Goal: Information Seeking & Learning: Learn about a topic

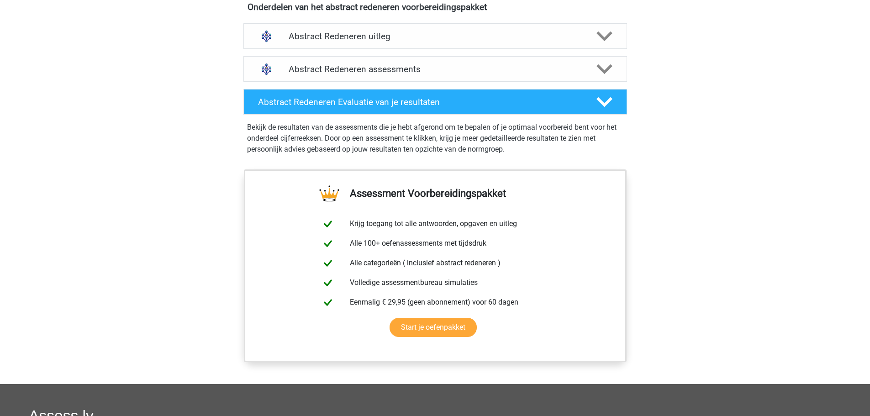
scroll to position [548, 0]
click at [307, 33] on h4 "Abstract Redeneren uitleg" at bounding box center [435, 36] width 293 height 11
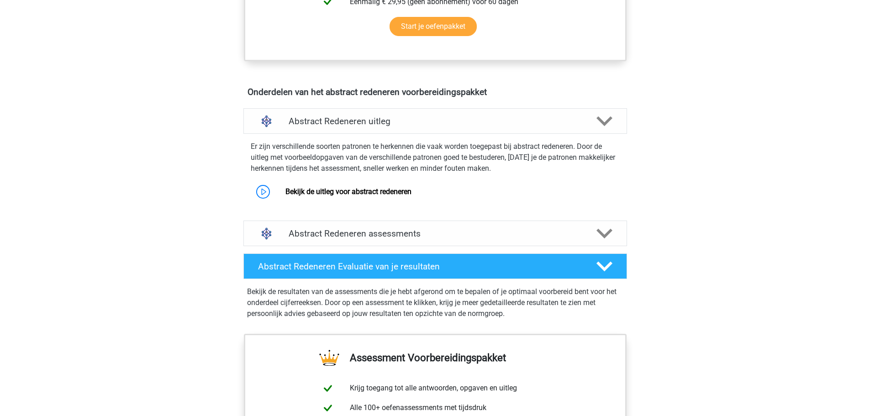
scroll to position [457, 0]
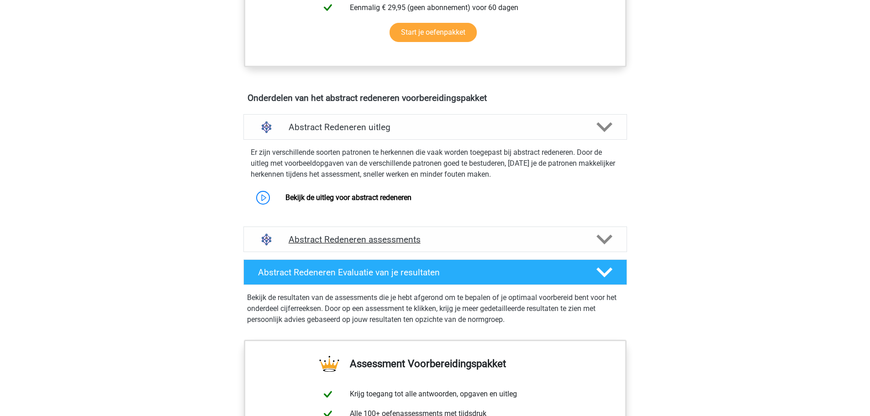
click at [336, 242] on h4 "Abstract Redeneren assessments" at bounding box center [435, 239] width 293 height 11
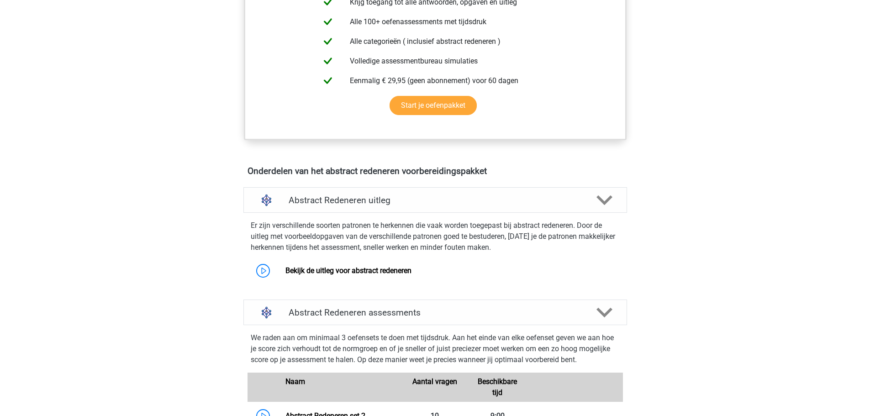
scroll to position [365, 0]
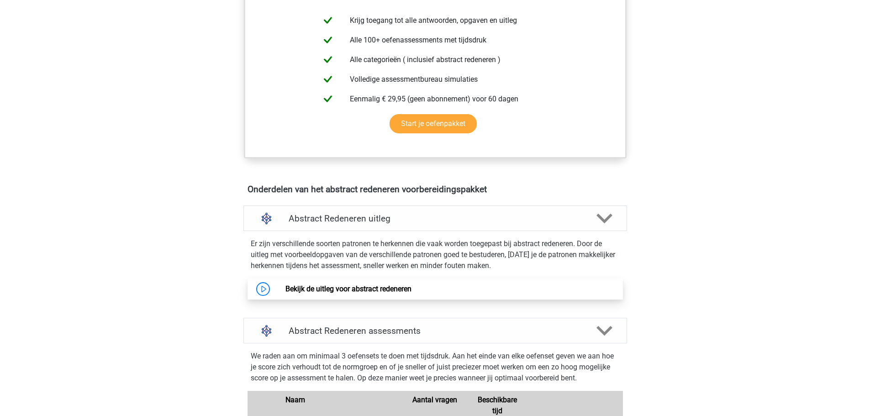
click at [299, 288] on link "Bekijk de uitleg voor abstract redeneren" at bounding box center [348, 288] width 126 height 9
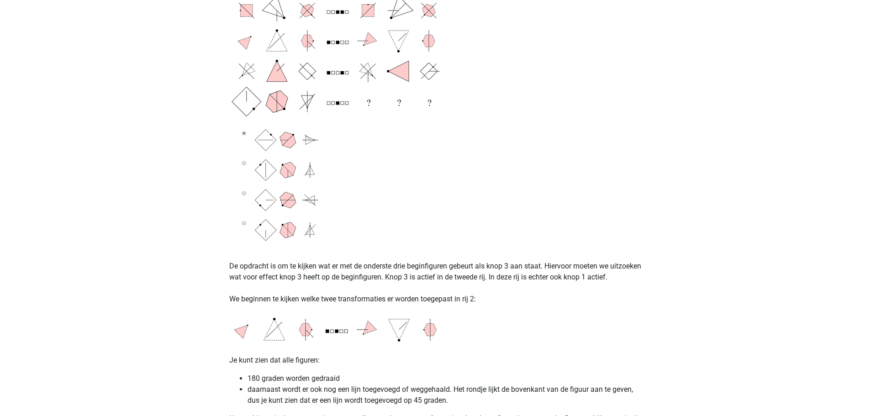
scroll to position [1141, 0]
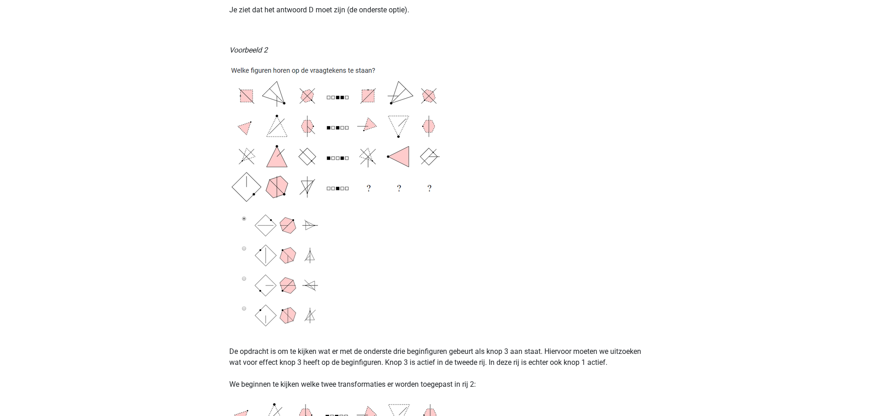
click at [336, 162] on img at bounding box center [343, 195] width 228 height 265
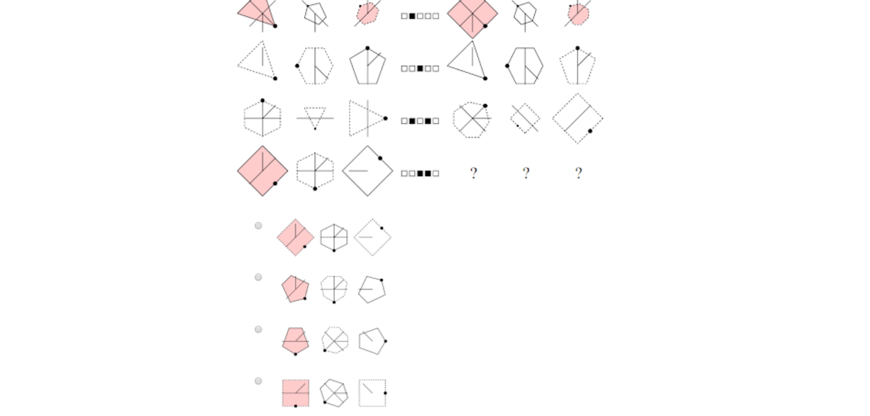
scroll to position [0, 0]
